Goal: Task Accomplishment & Management: Use online tool/utility

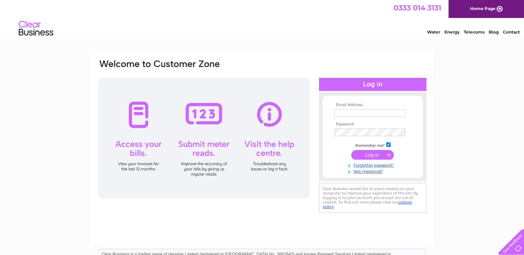
click at [354, 114] on input "text" at bounding box center [369, 113] width 71 height 8
type input "[PERSON_NAME][EMAIL_ADDRESS][DOMAIN_NAME]"
click at [351, 151] on input "submit" at bounding box center [372, 156] width 43 height 10
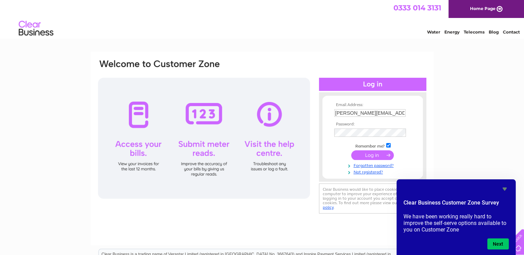
click at [377, 154] on input "submit" at bounding box center [372, 156] width 43 height 10
click at [438, 133] on div "Email Address: [PERSON_NAME][EMAIL_ADDRESS][DOMAIN_NAME] Password: Forgotten pa…" at bounding box center [262, 208] width 524 height 312
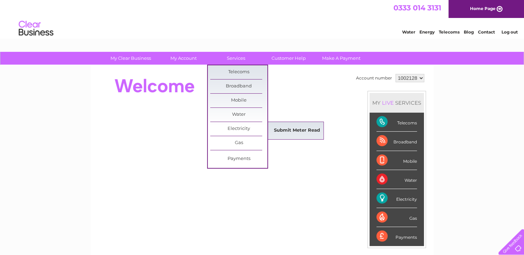
click at [278, 127] on link "Submit Meter Read" at bounding box center [296, 131] width 57 height 14
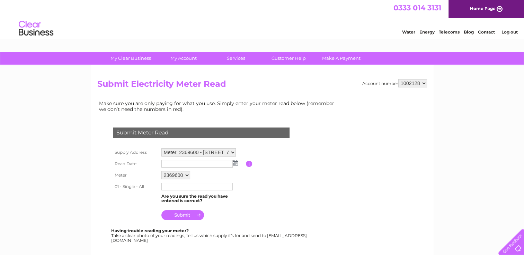
click at [233, 163] on img at bounding box center [235, 163] width 5 height 6
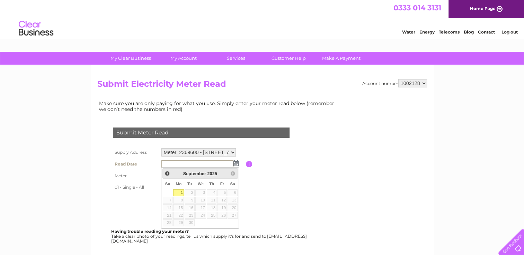
click at [177, 192] on link "1" at bounding box center [178, 193] width 11 height 7
type input "2025/09/01"
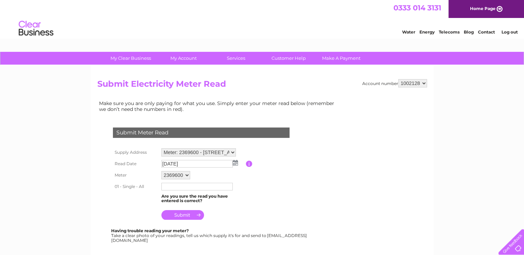
click at [176, 186] on input "text" at bounding box center [196, 187] width 71 height 8
type input "69242"
click at [179, 214] on input "submit" at bounding box center [182, 215] width 43 height 10
